Goal: Find specific fact: Find contact information

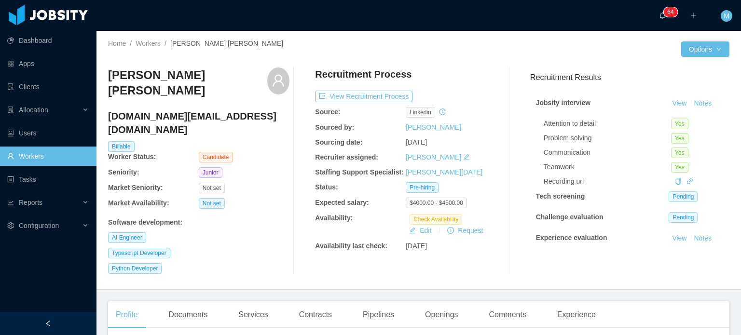
click at [29, 242] on div "Dashboard Apps Clients Allocation Users Workers Tasks Reports Configuration" at bounding box center [48, 144] width 96 height 289
drag, startPoint x: 238, startPoint y: 108, endPoint x: 102, endPoint y: 111, distance: 136.0
click at [102, 111] on div "Home / Workers / [PERSON_NAME] [PERSON_NAME] / Options [PERSON_NAME] de Brito […" at bounding box center [418, 160] width 644 height 259
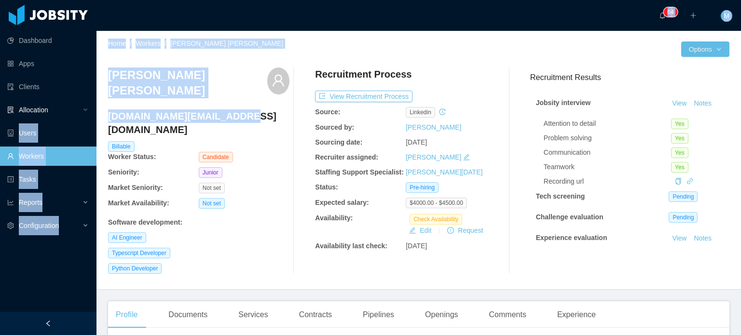
drag, startPoint x: 232, startPoint y: 107, endPoint x: 91, endPoint y: 107, distance: 141.3
click at [91, 107] on section "Dashboard Apps Clients Allocation Users Workers Tasks Reports Configuration ···…" at bounding box center [370, 167] width 741 height 335
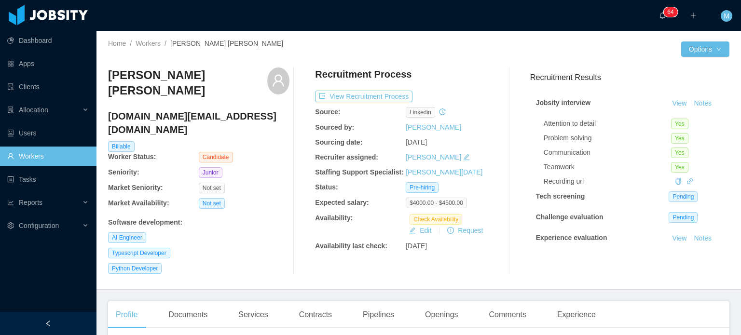
click at [105, 103] on div "Home / Workers / [PERSON_NAME] [PERSON_NAME] / Options [PERSON_NAME] de Brito […" at bounding box center [418, 160] width 644 height 259
drag, startPoint x: 108, startPoint y: 106, endPoint x: 241, endPoint y: 108, distance: 132.6
click at [241, 109] on h4 "[DOMAIN_NAME][EMAIL_ADDRESS][DOMAIN_NAME]" at bounding box center [198, 122] width 181 height 27
copy h4 "[DOMAIN_NAME][EMAIL_ADDRESS][DOMAIN_NAME]"
